Goal: Communication & Community: Answer question/provide support

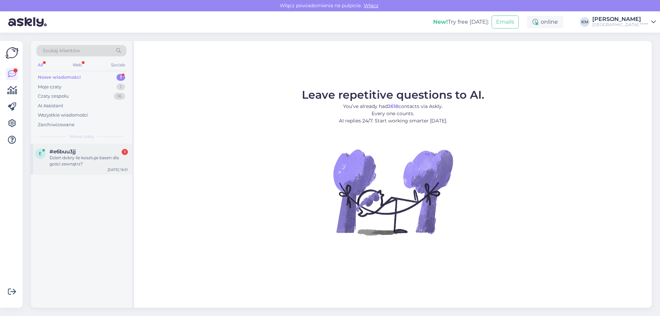
click at [84, 152] on div "#e6buu3jj 1" at bounding box center [89, 152] width 78 height 6
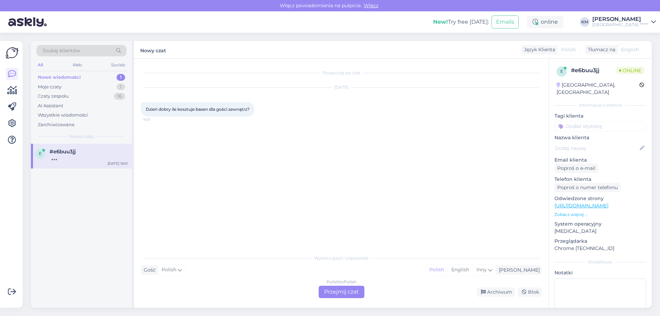
click at [344, 291] on div "Polish to Polish Przejmij czat" at bounding box center [342, 292] width 46 height 12
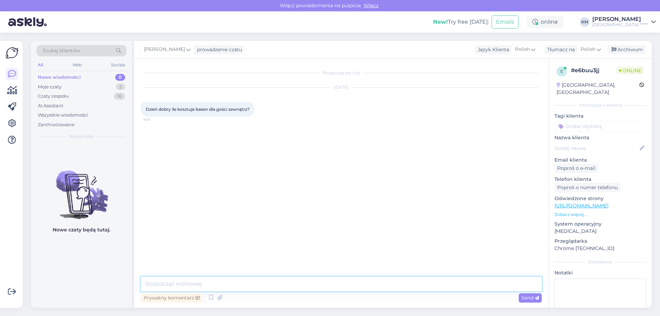
click at [187, 284] on textarea at bounding box center [341, 284] width 401 height 14
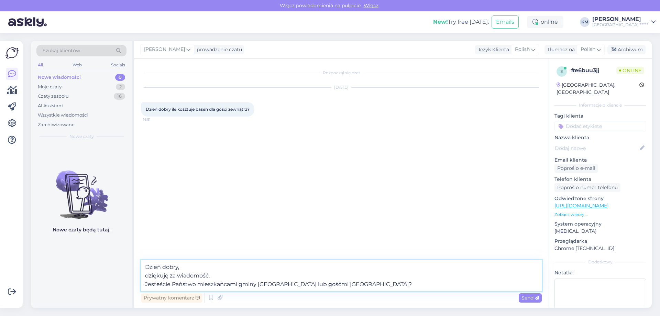
click at [151, 283] on textarea "Dzień dobry, dziękuję za wiadomość. Jesteście Państwo mieszkańcami gminy [GEOGR…" at bounding box center [341, 275] width 401 height 31
type textarea "Dzień dobry, dziękuję za wiadomość. Czy jesteście Państwo mieszkańcami gminy [G…"
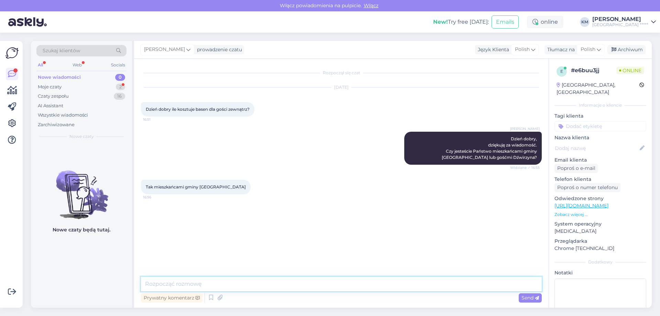
click at [251, 280] on textarea at bounding box center [341, 284] width 401 height 14
type textarea "Rozumiem. Mieszkańcy gminy mogą korzystać ze strefy wodno-termalnej w cenie 50 …"
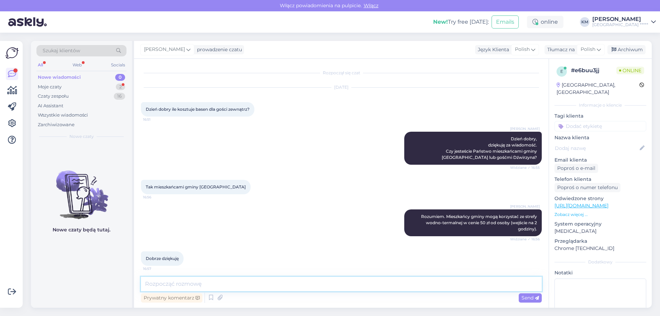
scroll to position [3, 0]
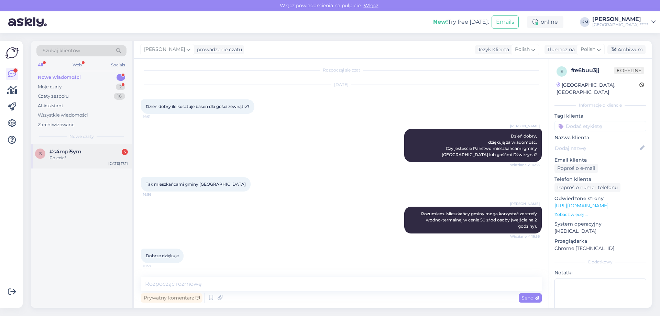
click at [78, 157] on div "Polecic*" at bounding box center [89, 158] width 78 height 6
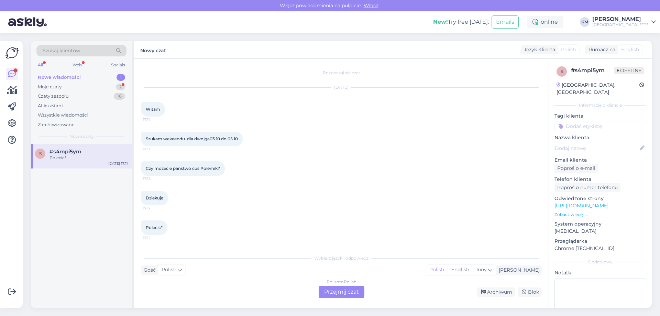
click at [323, 296] on div "Polish to Polish Przejmij czat" at bounding box center [342, 292] width 46 height 12
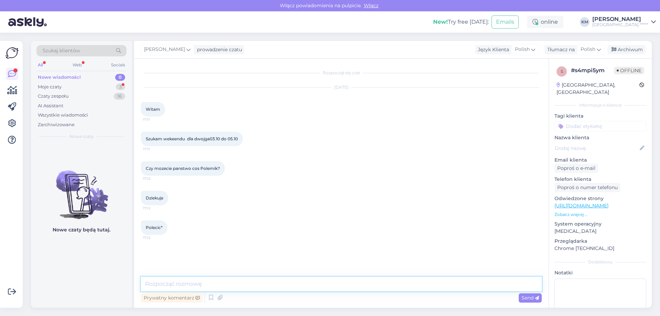
click at [195, 284] on textarea at bounding box center [341, 284] width 401 height 14
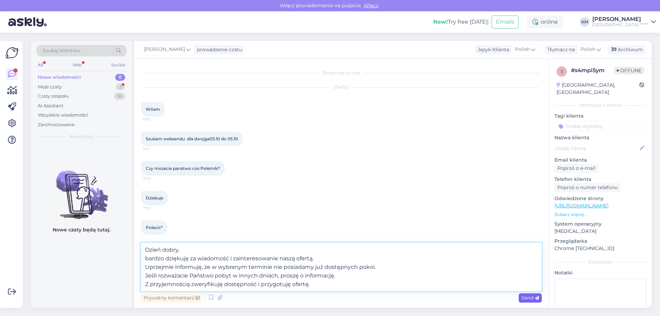
type textarea "Dzień dobry, bardzo dziękuję za wiadomość i zainteresowanie naszą ofertą. Uprze…"
click at [523, 297] on span "Send" at bounding box center [531, 298] width 18 height 6
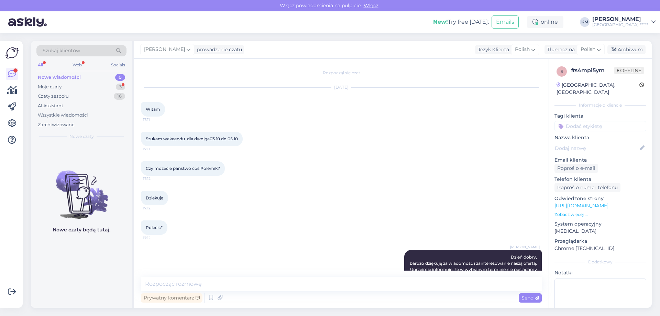
scroll to position [45, 0]
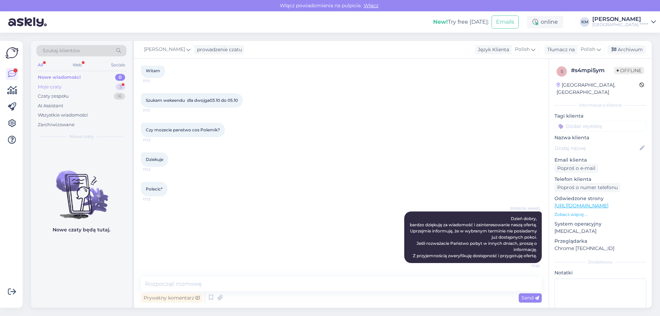
click at [91, 87] on div "Moje czaty 3" at bounding box center [81, 87] width 90 height 10
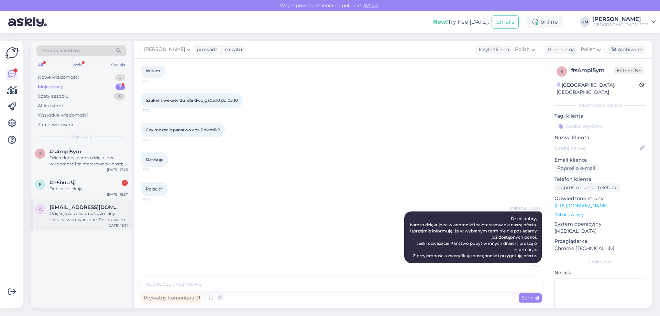
click at [95, 184] on div "#e6buu3jj 1" at bounding box center [89, 183] width 78 height 6
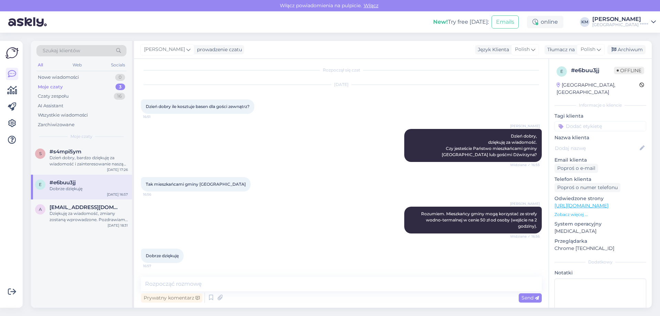
scroll to position [3, 0]
click at [77, 85] on div "Moje czaty 3" at bounding box center [81, 87] width 90 height 10
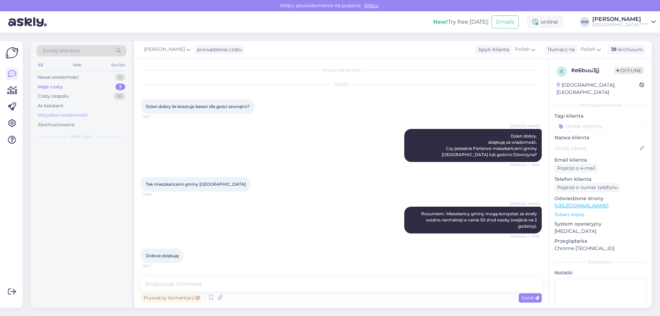
drag, startPoint x: 77, startPoint y: 79, endPoint x: 92, endPoint y: 114, distance: 38.3
click at [76, 78] on div "Nowe wiadomości" at bounding box center [58, 77] width 41 height 7
